Goal: Information Seeking & Learning: Learn about a topic

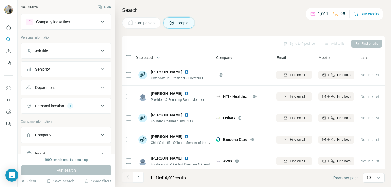
click at [181, 28] on button "People" at bounding box center [178, 22] width 31 height 11
click at [66, 109] on button "Personal location 1" at bounding box center [66, 105] width 90 height 13
click at [76, 112] on button "Personal location 1" at bounding box center [66, 106] width 90 height 15
click at [84, 25] on div "Company lookalikes" at bounding box center [62, 22] width 73 height 6
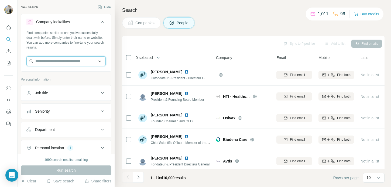
click at [75, 65] on input "text" at bounding box center [65, 61] width 79 height 10
click at [142, 25] on span "Companies" at bounding box center [145, 22] width 20 height 5
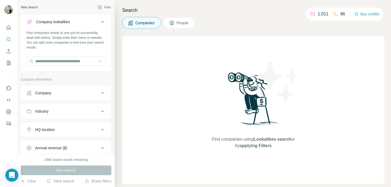
click at [174, 23] on icon at bounding box center [171, 22] width 5 height 5
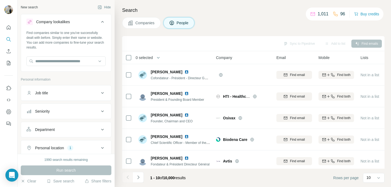
click at [150, 23] on span "Companies" at bounding box center [145, 22] width 20 height 5
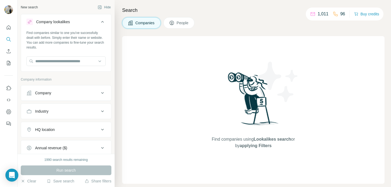
click at [177, 23] on button "People" at bounding box center [178, 22] width 31 height 11
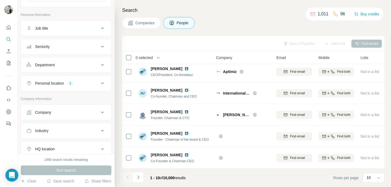
scroll to position [156, 0]
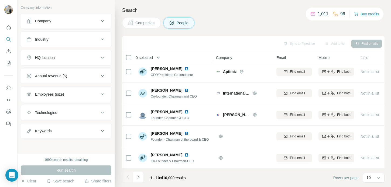
click at [62, 97] on div "Employees (size)" at bounding box center [49, 94] width 29 height 5
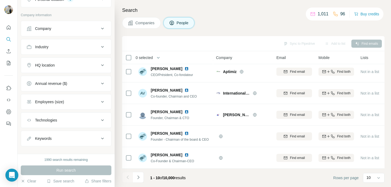
scroll to position [147, 0]
click at [60, 93] on ul "Company Industry HQ location Annual revenue ($) Employees (size) Technologies K…" at bounding box center [66, 85] width 91 height 126
click at [60, 89] on button "Annual revenue ($)" at bounding box center [66, 84] width 90 height 13
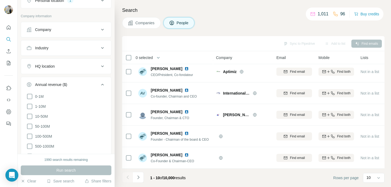
click at [60, 89] on button "Annual revenue ($)" at bounding box center [66, 85] width 90 height 15
click at [54, 71] on button "HQ location" at bounding box center [66, 66] width 90 height 13
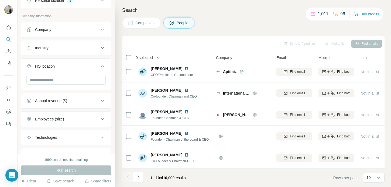
click at [54, 71] on button "HQ location" at bounding box center [66, 67] width 90 height 15
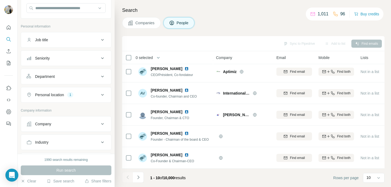
scroll to position [37, 0]
